Goal: Find specific page/section: Find specific page/section

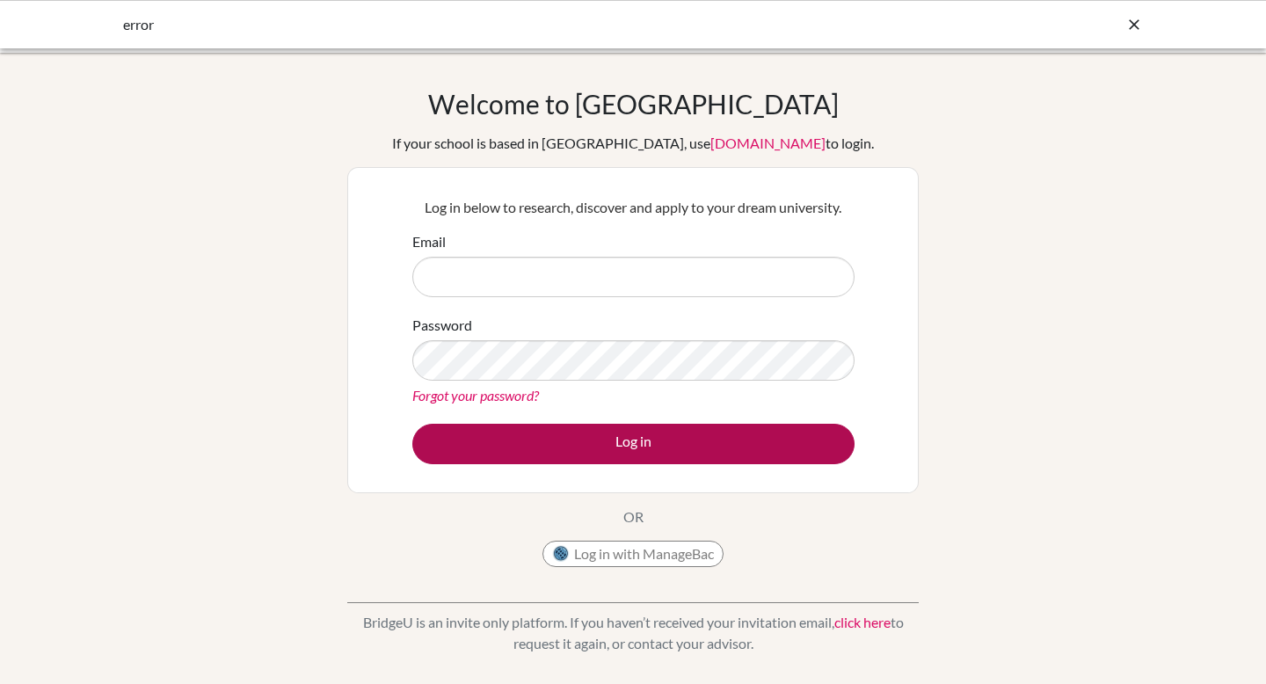
type input "[EMAIL_ADDRESS][DOMAIN_NAME]"
click at [602, 446] on button "Log in" at bounding box center [633, 444] width 442 height 40
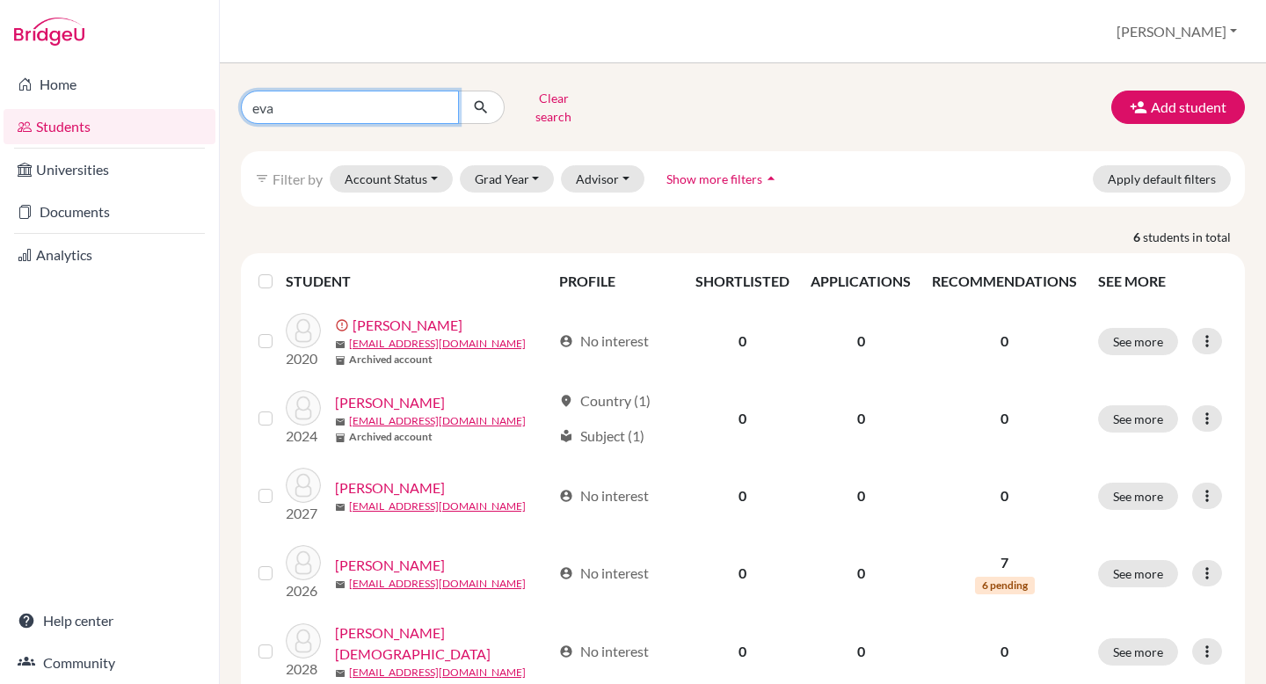
click at [362, 104] on input "eva" at bounding box center [350, 107] width 218 height 33
type input "e"
type input "[PERSON_NAME]"
click at [484, 105] on icon "submit" at bounding box center [481, 108] width 18 height 18
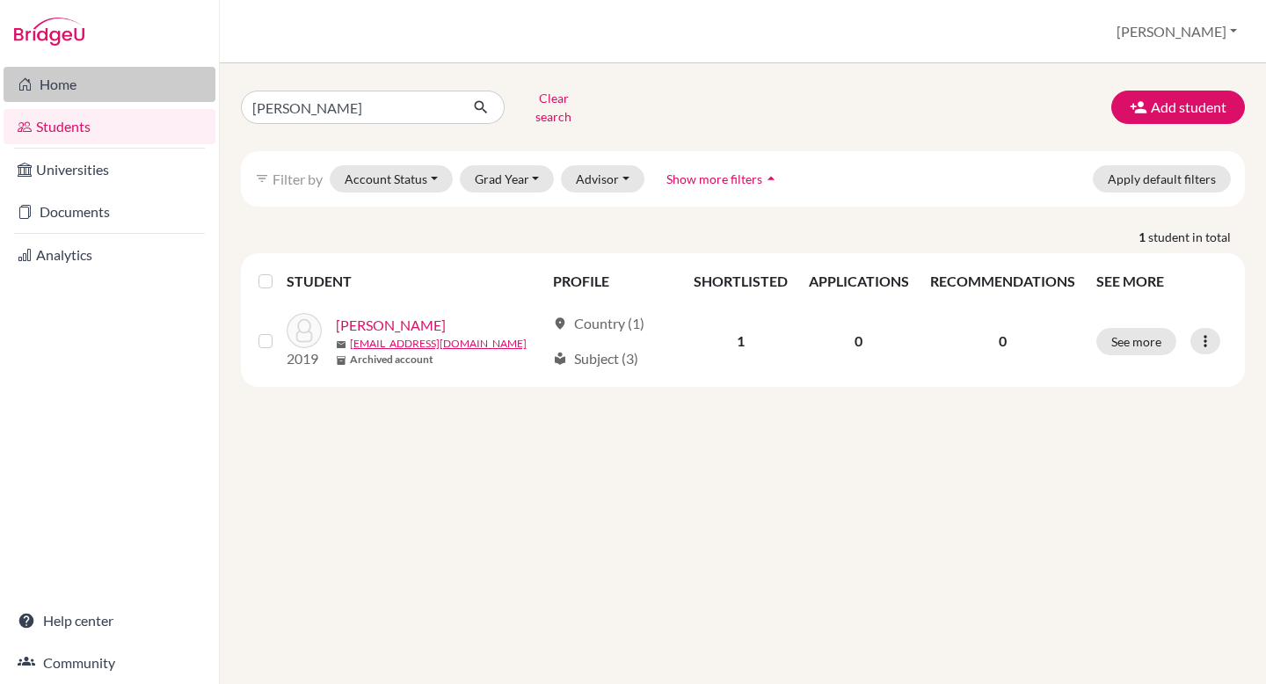
click at [69, 83] on link "Home" at bounding box center [110, 84] width 212 height 35
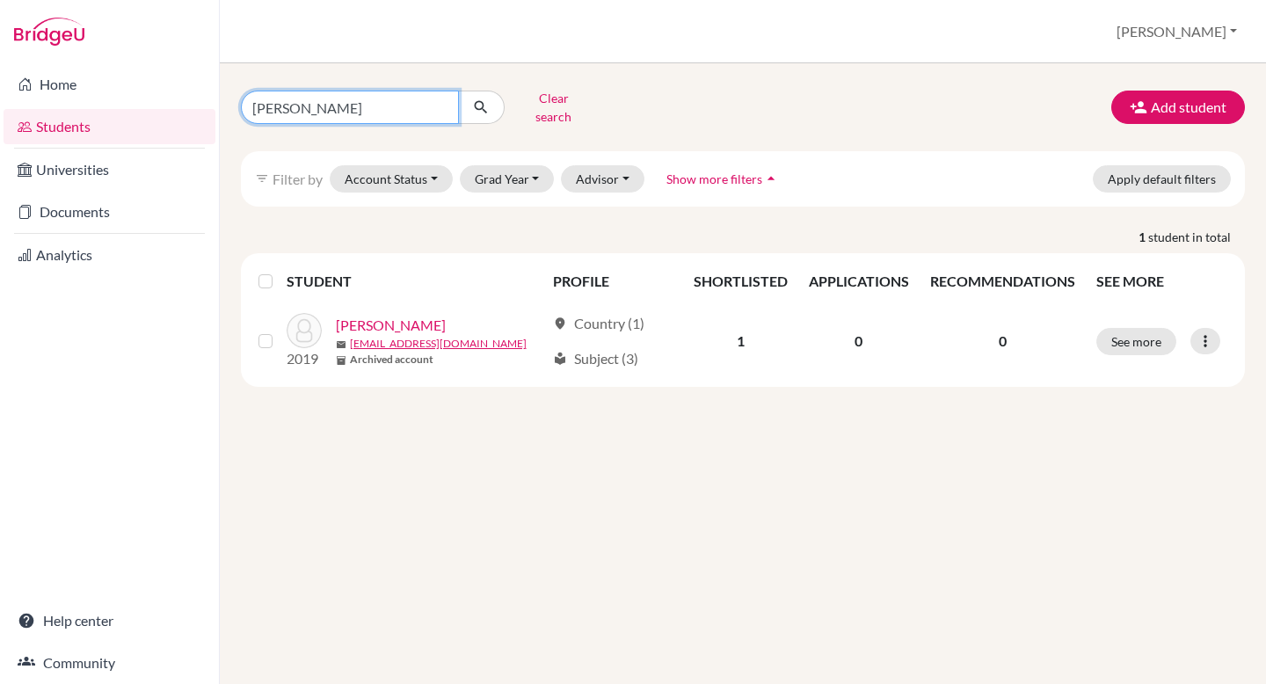
click at [354, 102] on input "[PERSON_NAME]" at bounding box center [350, 107] width 218 height 33
type input "mahak"
click at [484, 104] on icon "submit" at bounding box center [481, 108] width 18 height 18
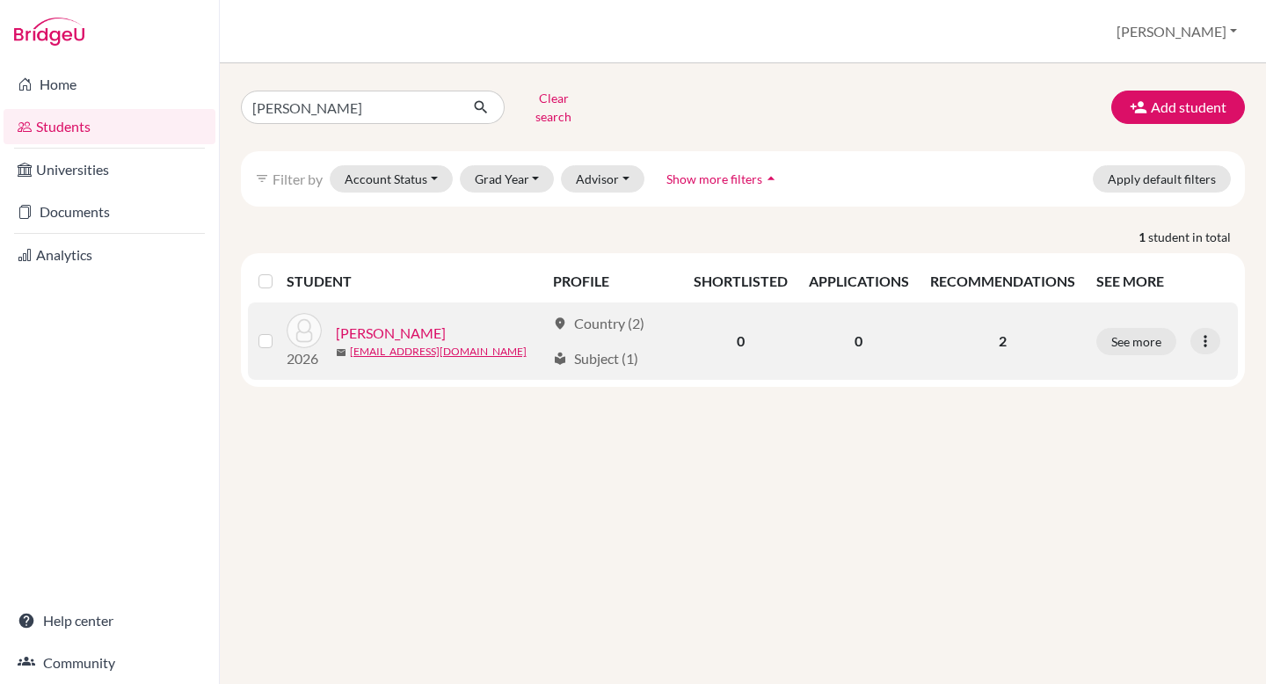
click at [280, 331] on label at bounding box center [280, 331] width 0 height 0
click at [0, 0] on input "checkbox" at bounding box center [0, 0] width 0 height 0
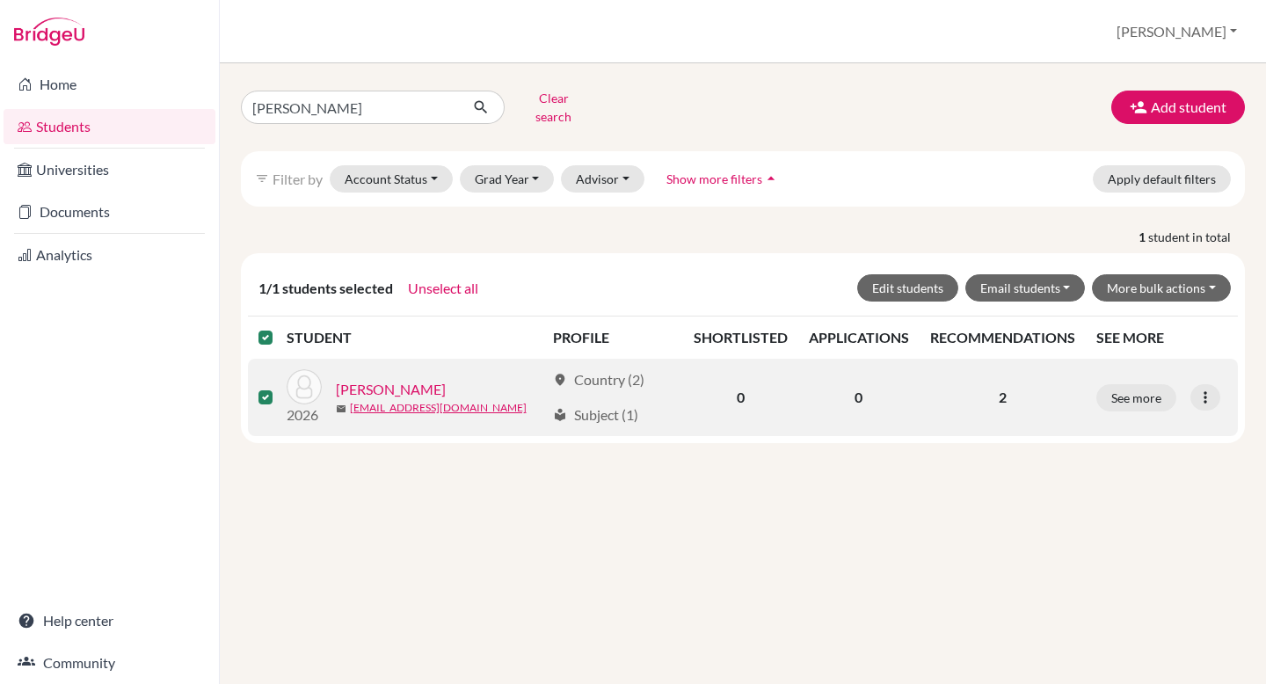
click at [415, 379] on link "Omrani , Mahak" at bounding box center [391, 389] width 110 height 21
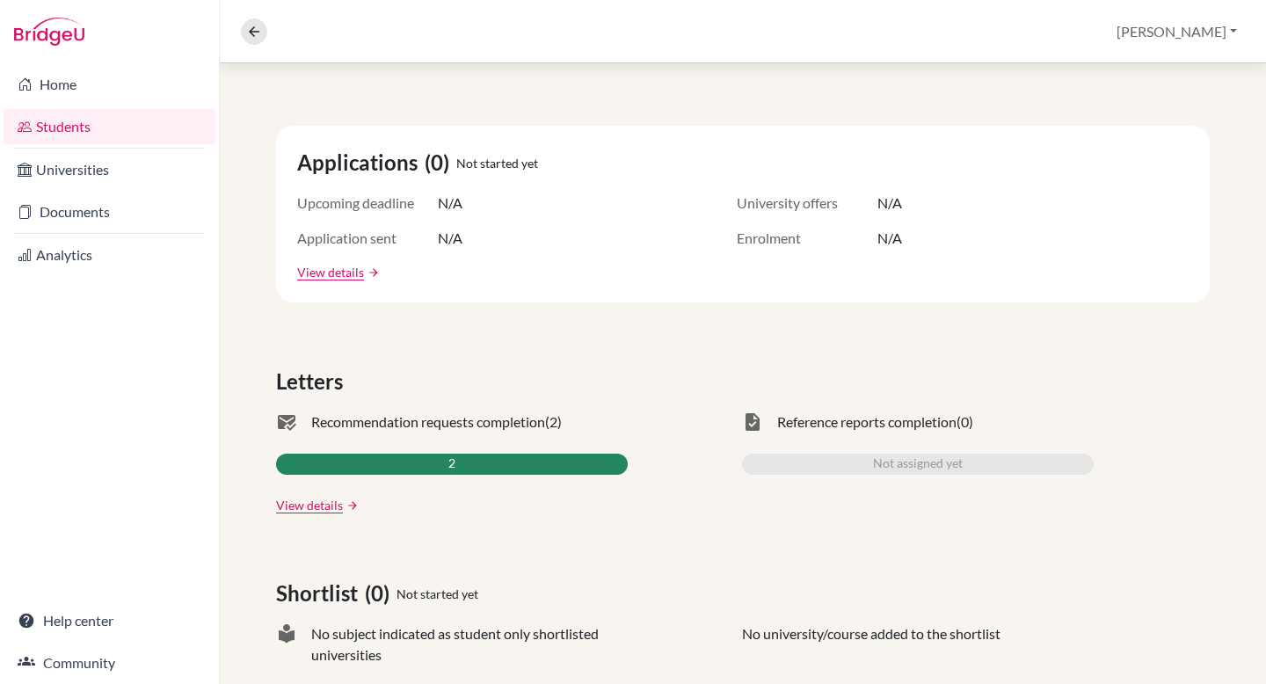
scroll to position [269, 0]
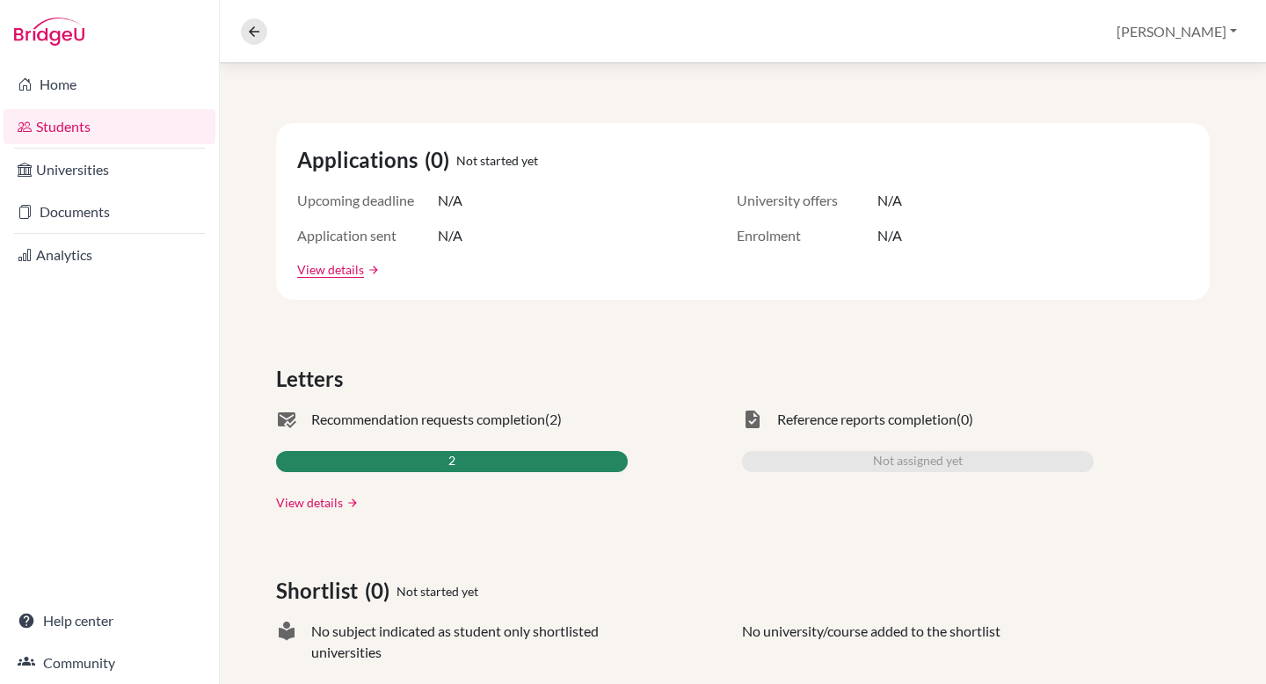
click at [332, 505] on link "View details" at bounding box center [309, 502] width 67 height 18
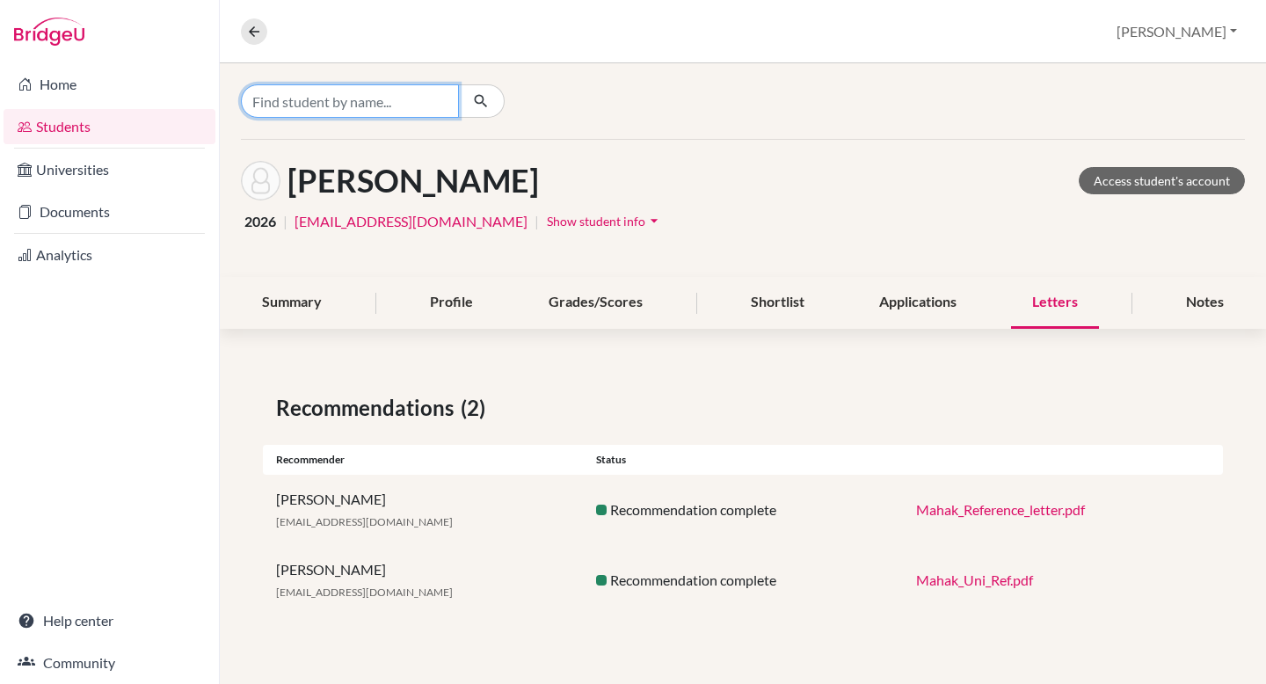
click at [388, 100] on input "Find student by name..." at bounding box center [350, 100] width 218 height 33
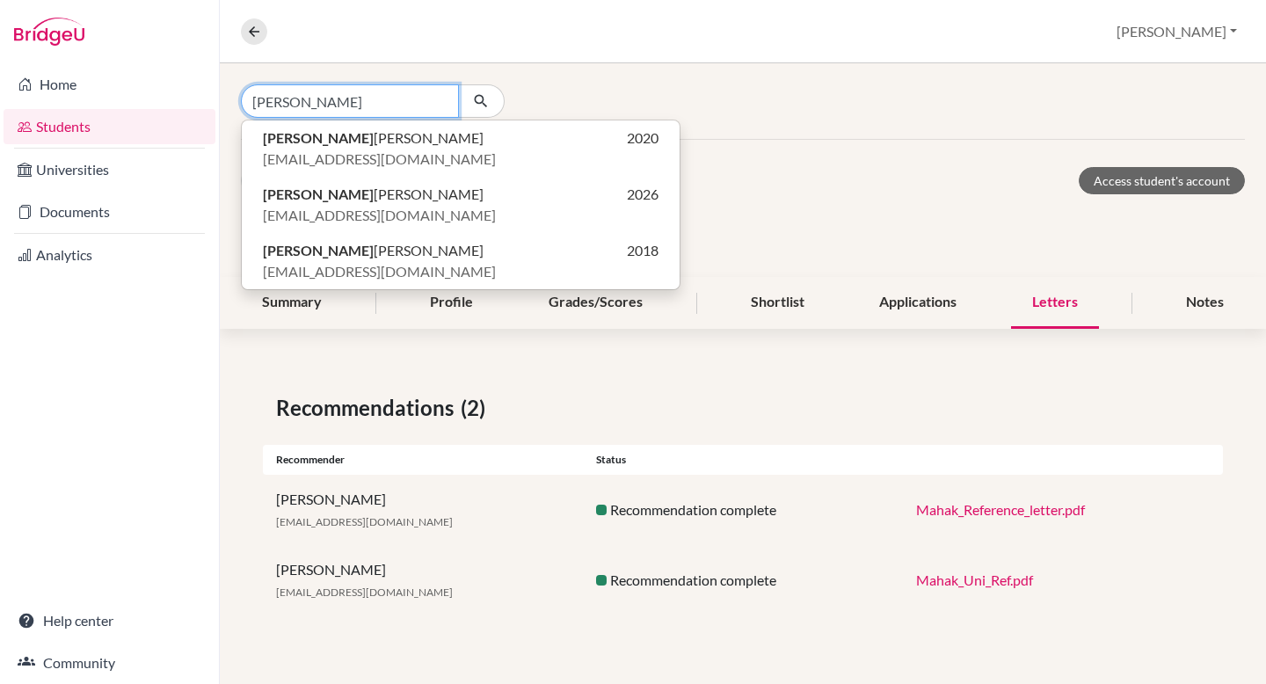
type input "rhea"
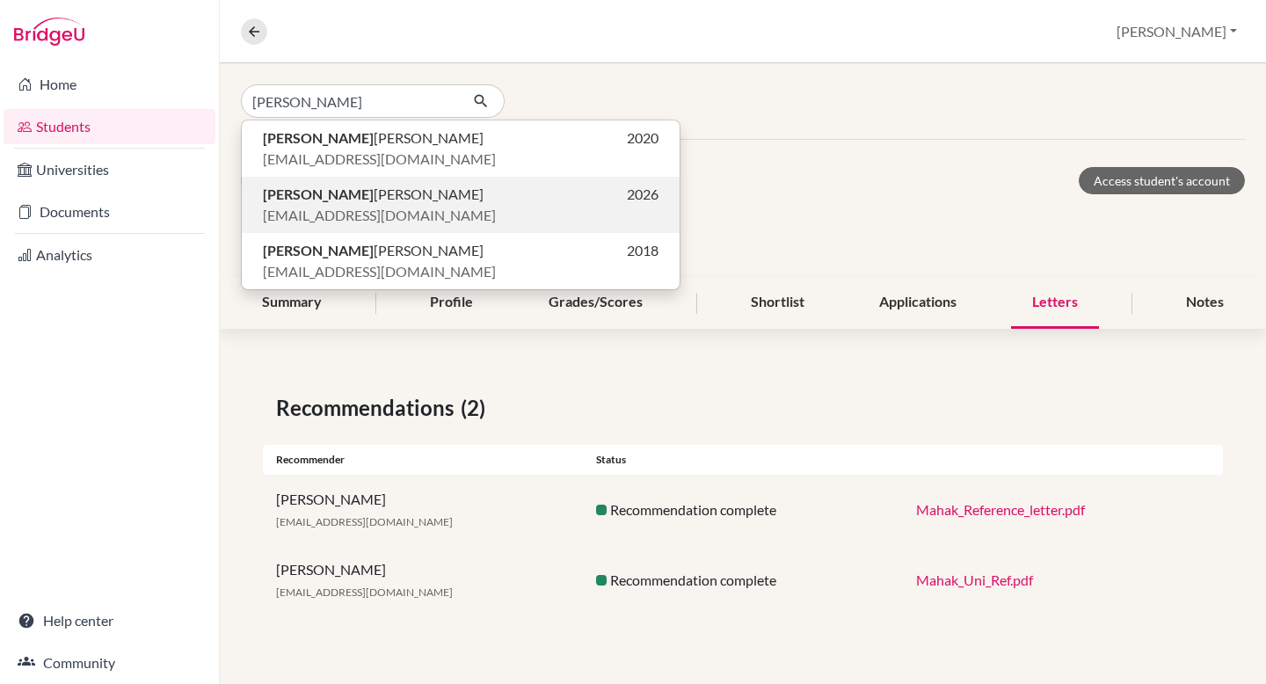
click at [406, 201] on p "Rhea Sainani 2026" at bounding box center [461, 194] width 396 height 21
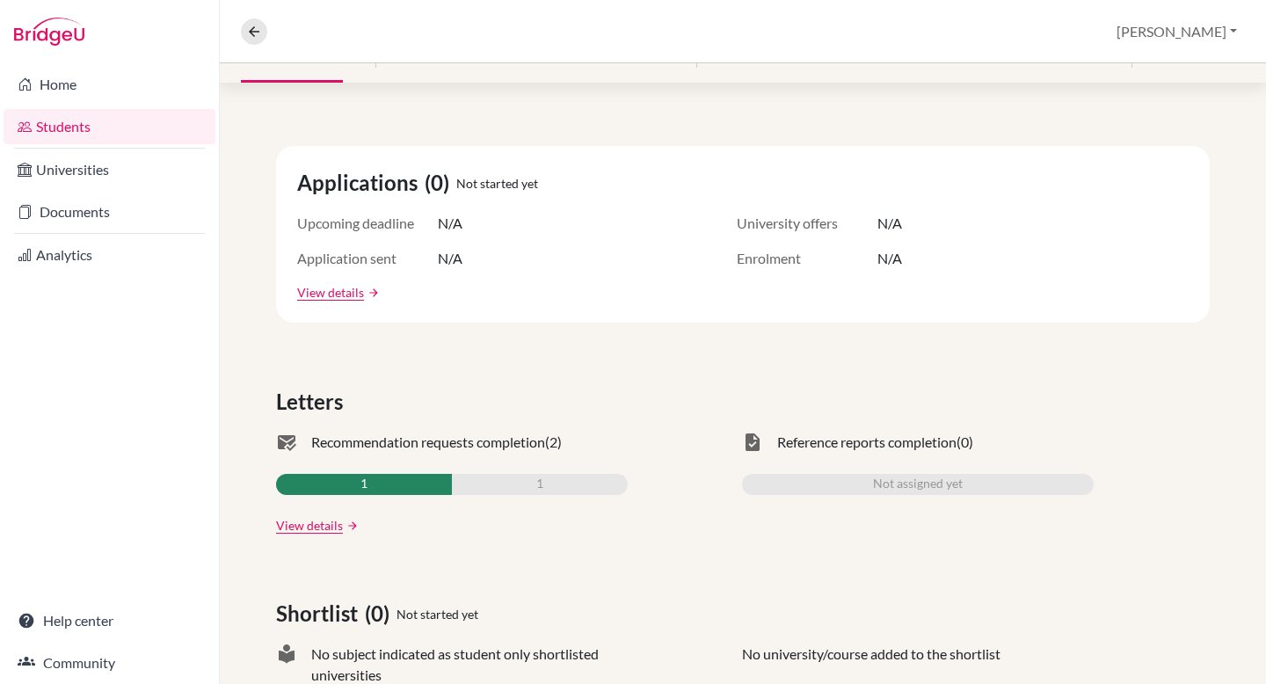
scroll to position [252, 0]
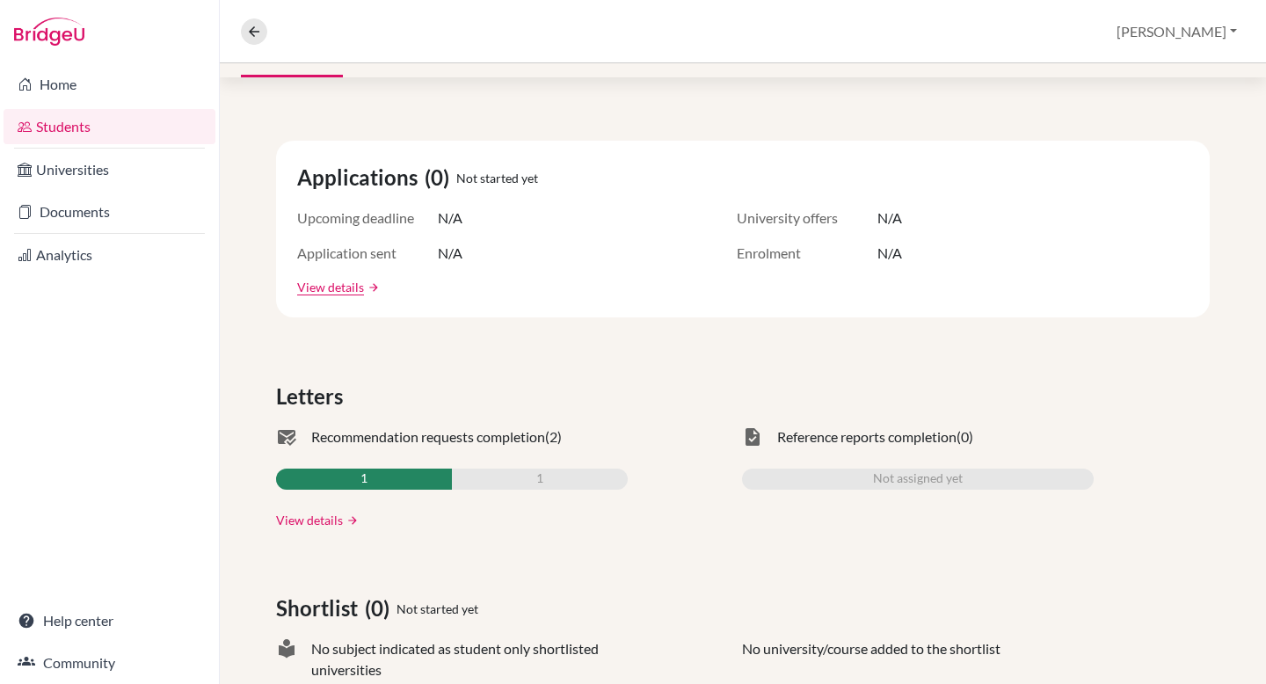
click at [294, 521] on link "View details" at bounding box center [309, 520] width 67 height 18
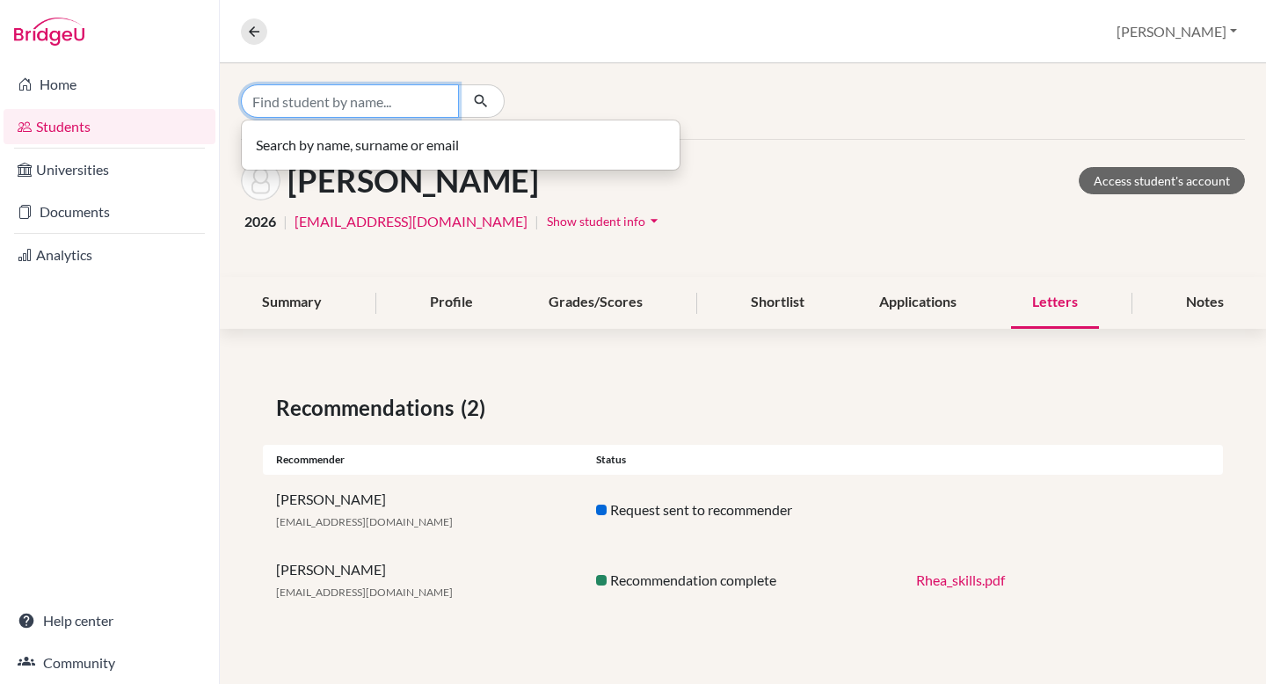
click at [383, 99] on input "Find student by name..." at bounding box center [350, 100] width 218 height 33
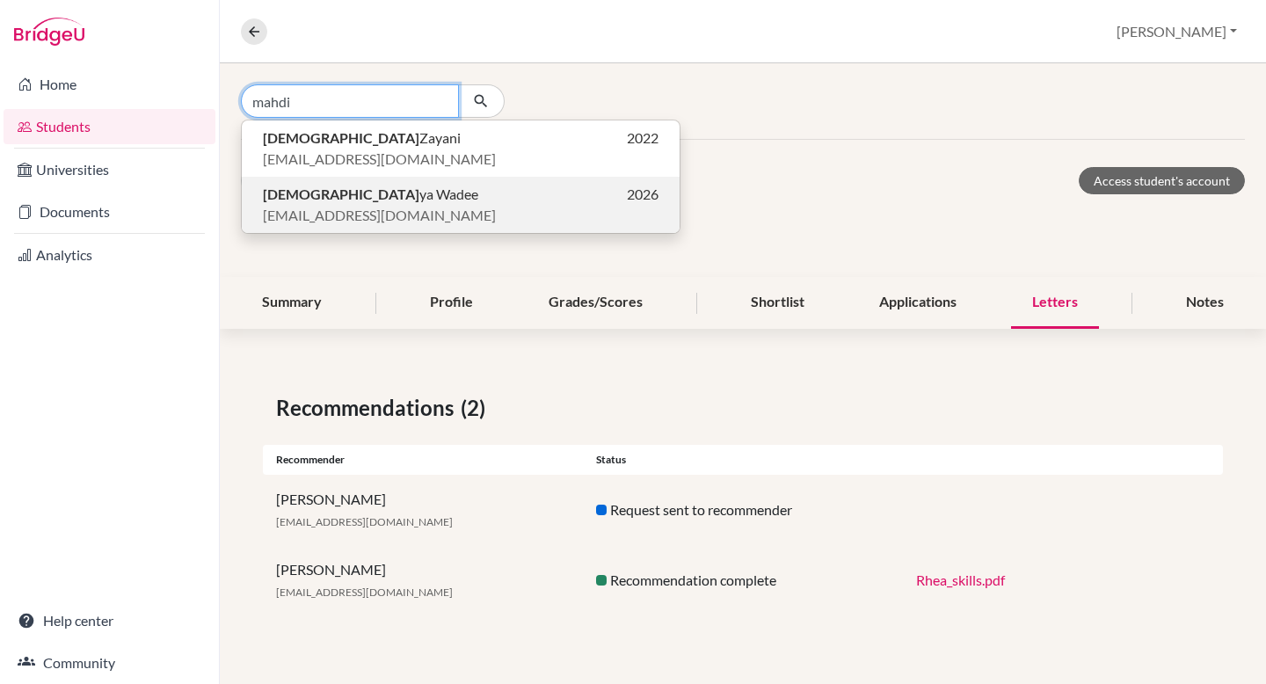
type input "mahdi"
click at [393, 201] on p "Mahdi ya Wadee 2026" at bounding box center [461, 194] width 396 height 21
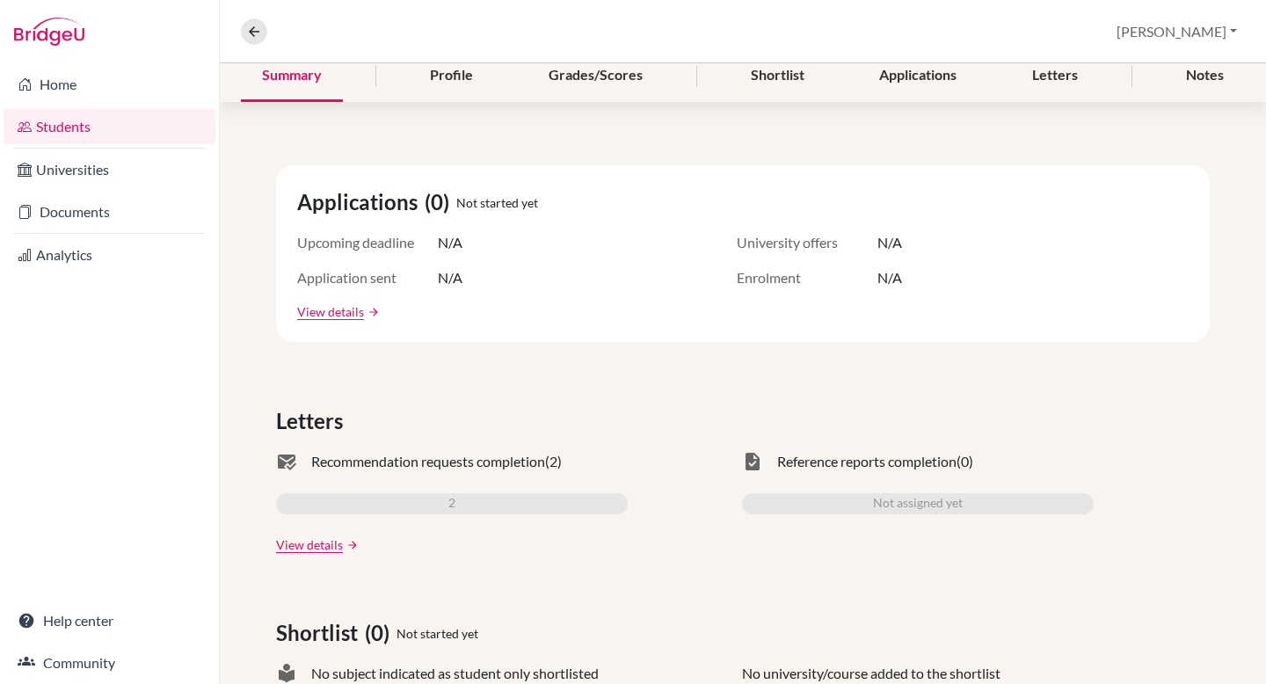
scroll to position [230, 0]
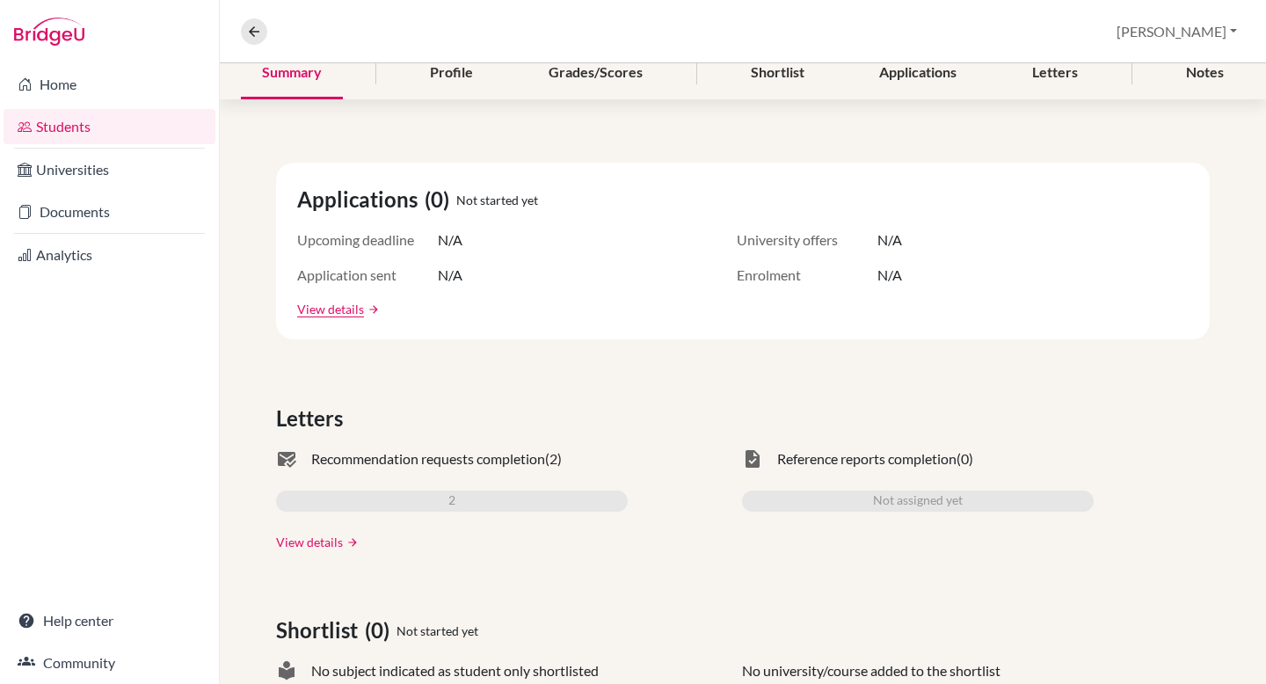
click at [319, 548] on link "View details" at bounding box center [309, 542] width 67 height 18
